Goal: Task Accomplishment & Management: Use online tool/utility

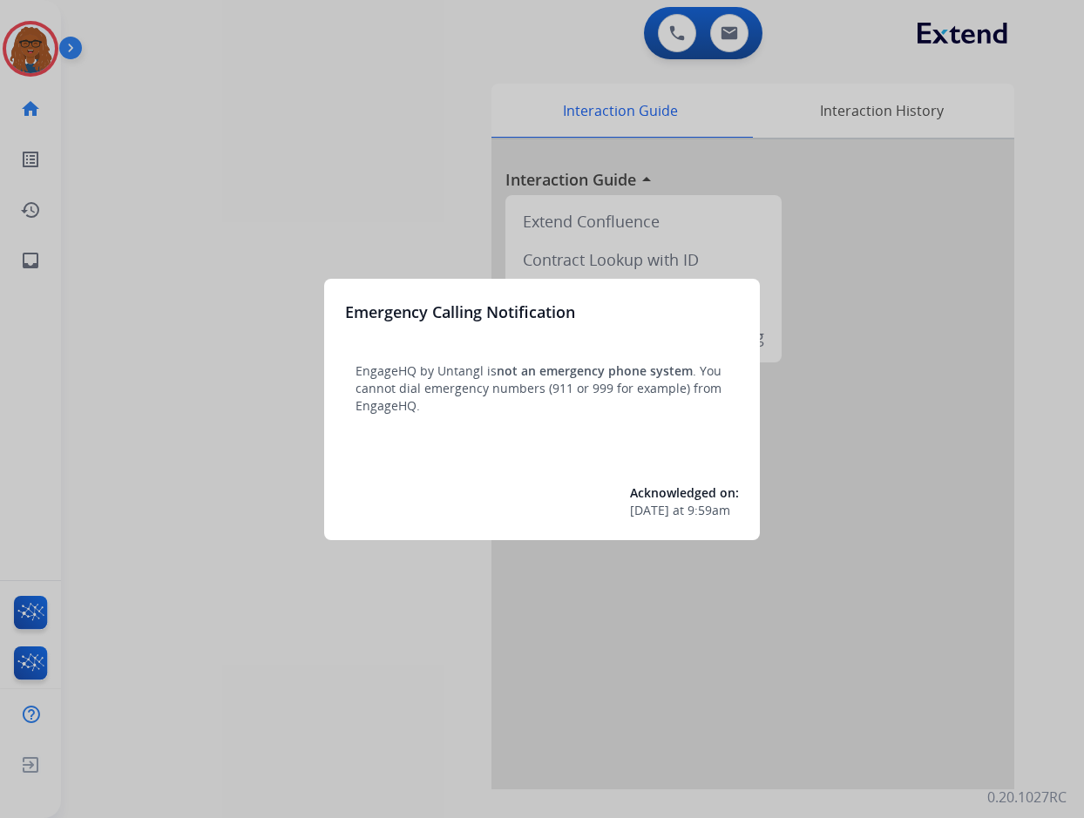
click at [369, 224] on div at bounding box center [542, 409] width 1084 height 818
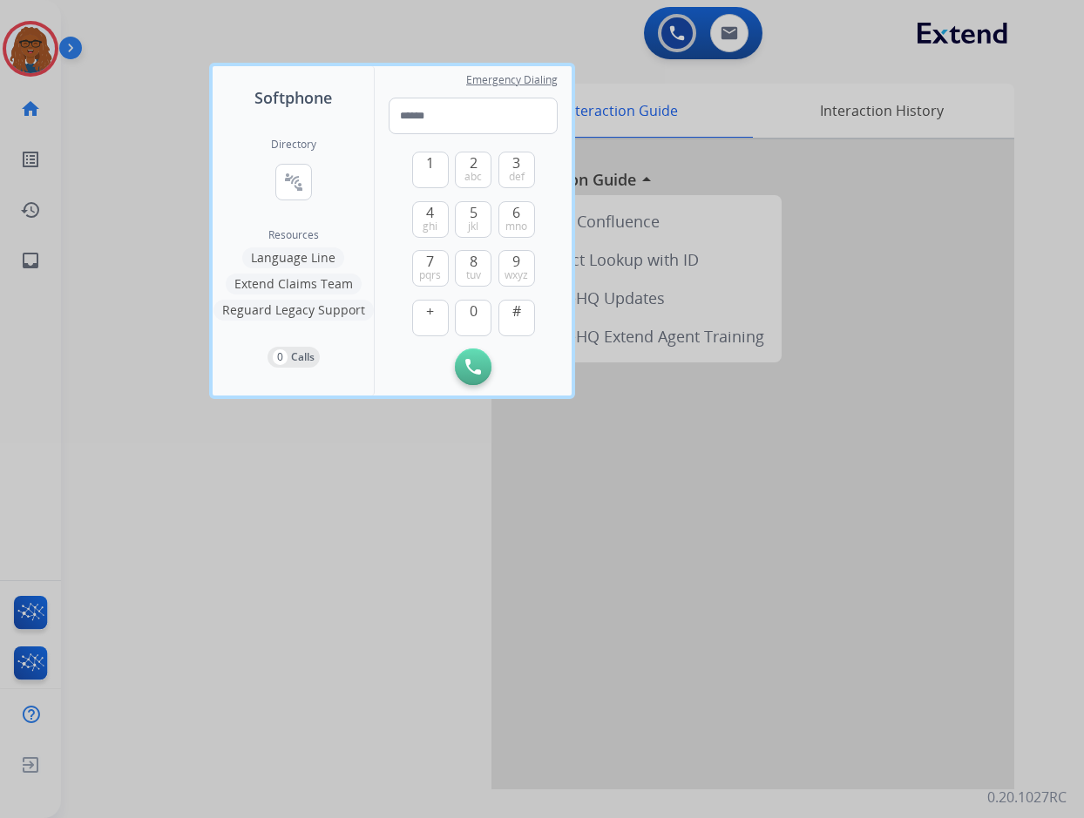
click at [140, 117] on div at bounding box center [542, 409] width 1084 height 818
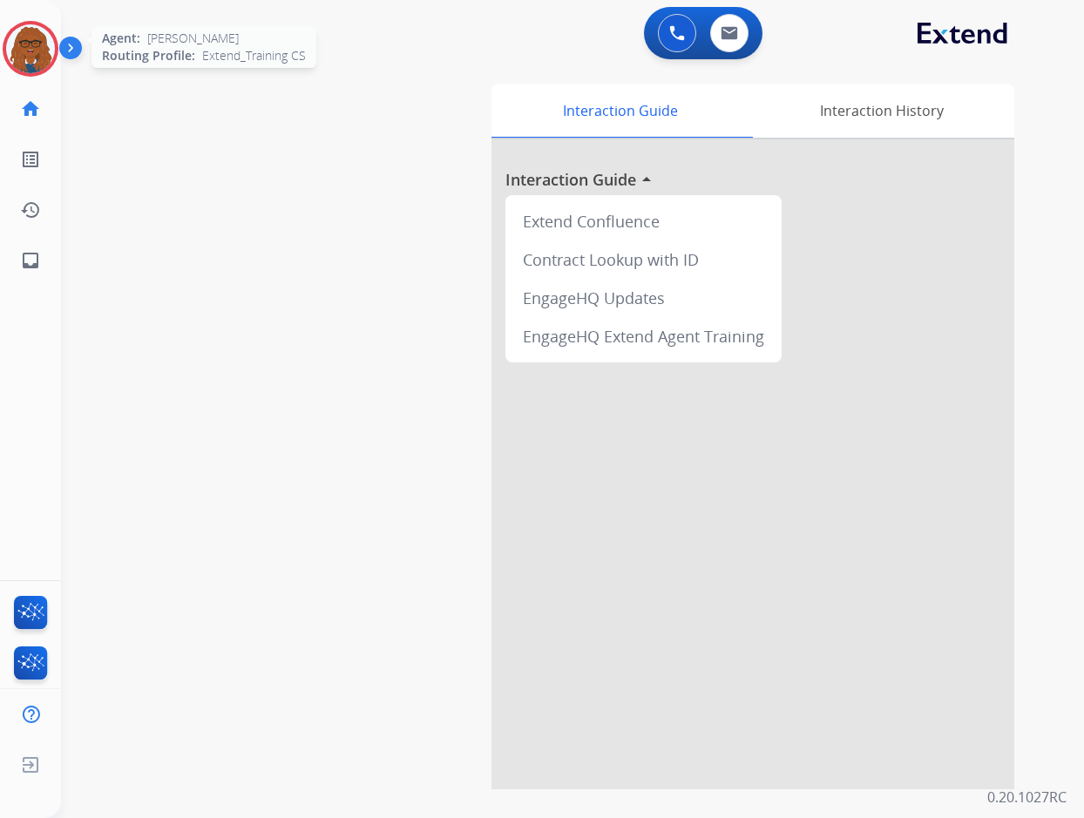
click at [24, 51] on img at bounding box center [30, 48] width 49 height 49
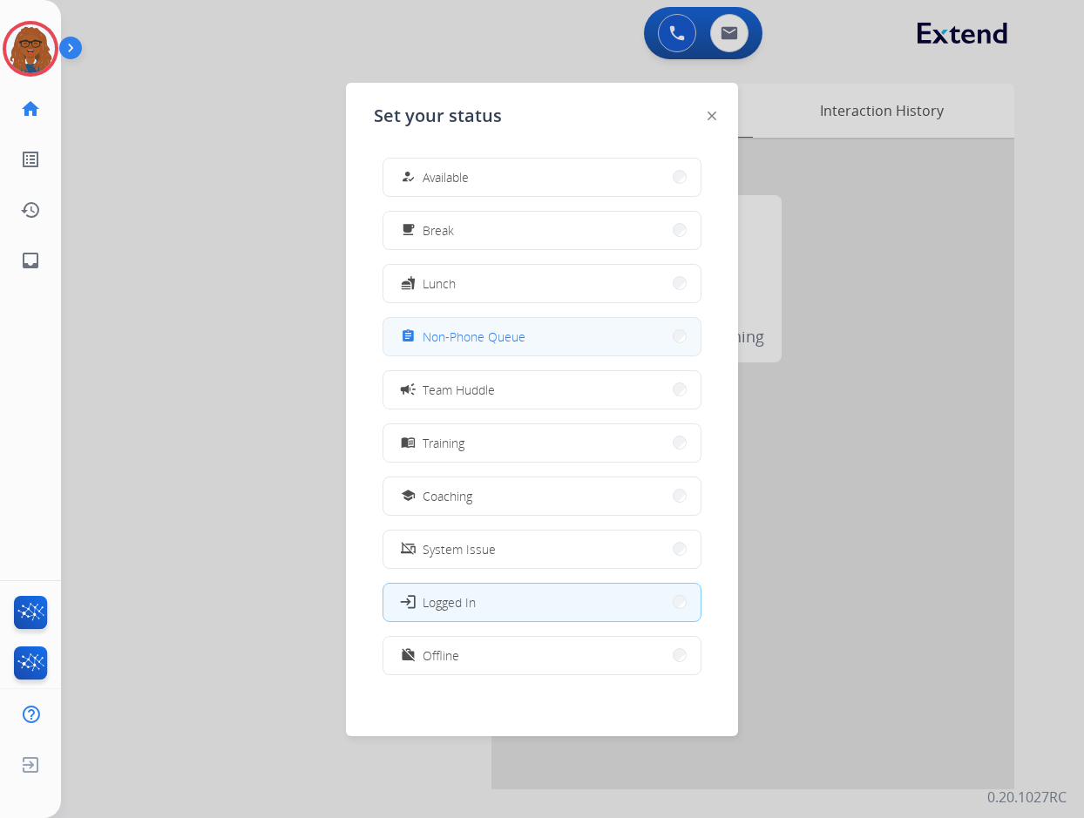
click at [477, 336] on span "Non-Phone Queue" at bounding box center [474, 337] width 103 height 18
